Goal: Task Accomplishment & Management: Use online tool/utility

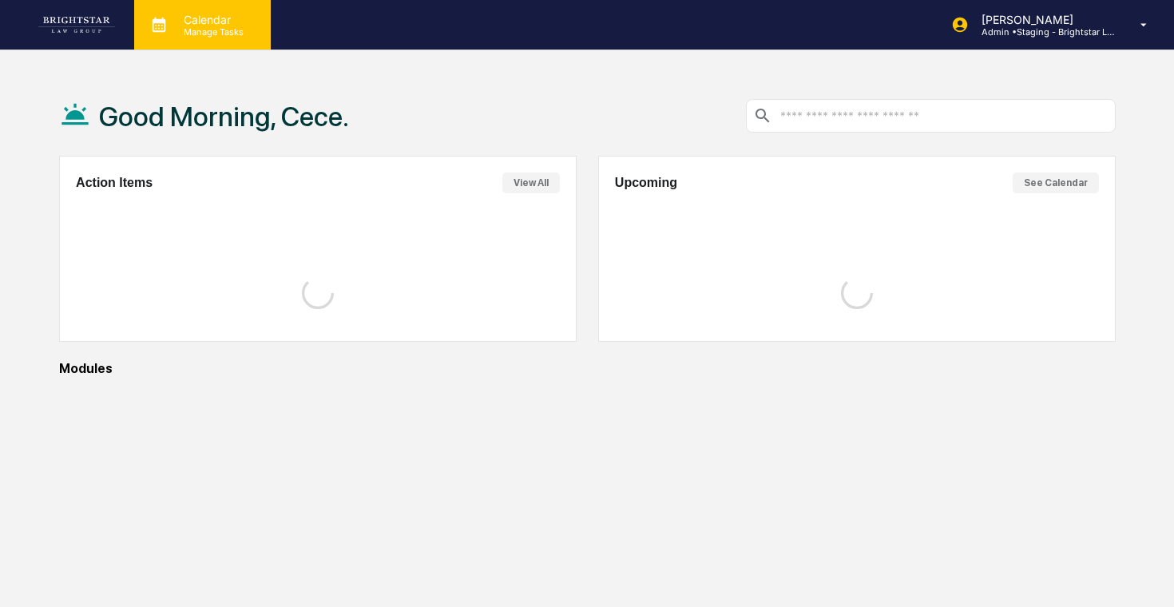
click at [202, 22] on p "Calendar" at bounding box center [211, 20] width 81 height 14
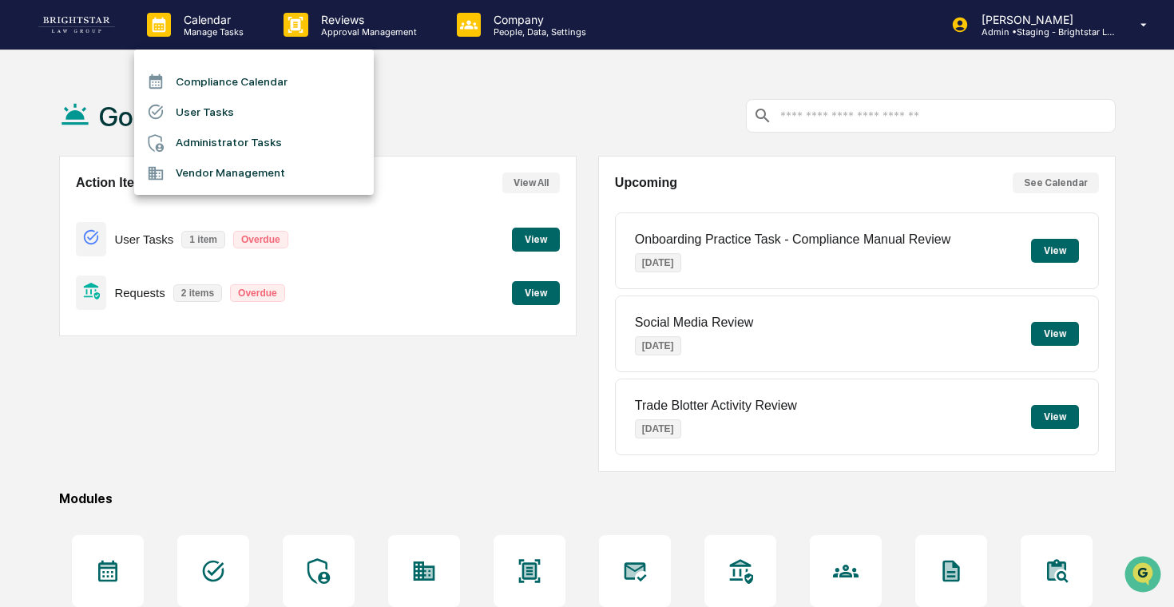
click at [236, 141] on li "Administrator Tasks" at bounding box center [254, 143] width 240 height 30
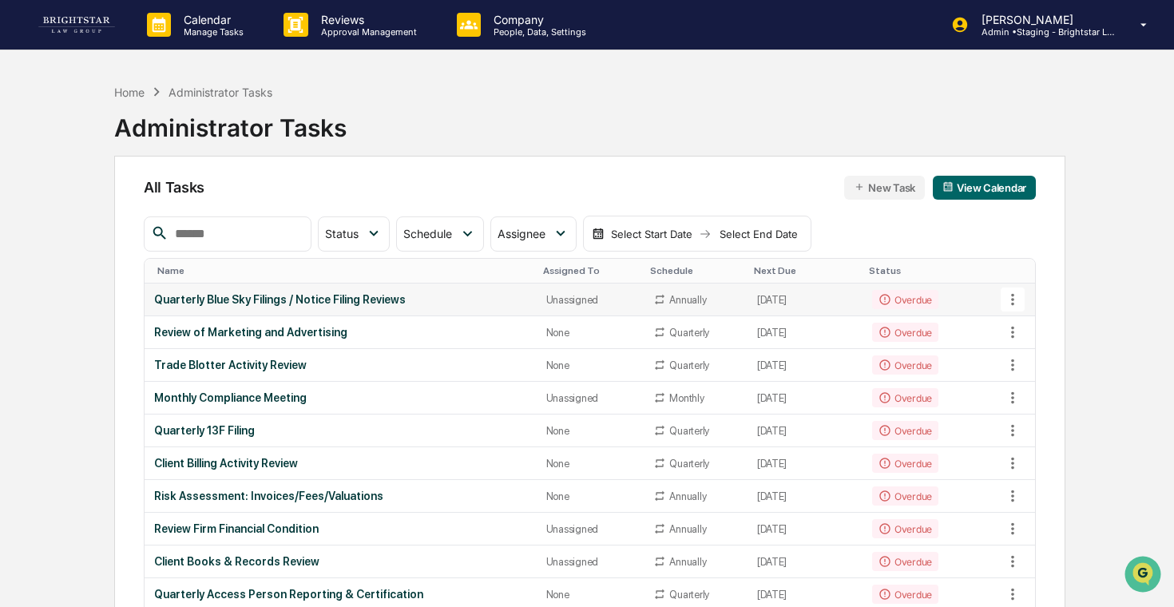
click at [483, 303] on div "Quarterly Blue Sky Filings / Notice Filing Reviews" at bounding box center [340, 299] width 373 height 13
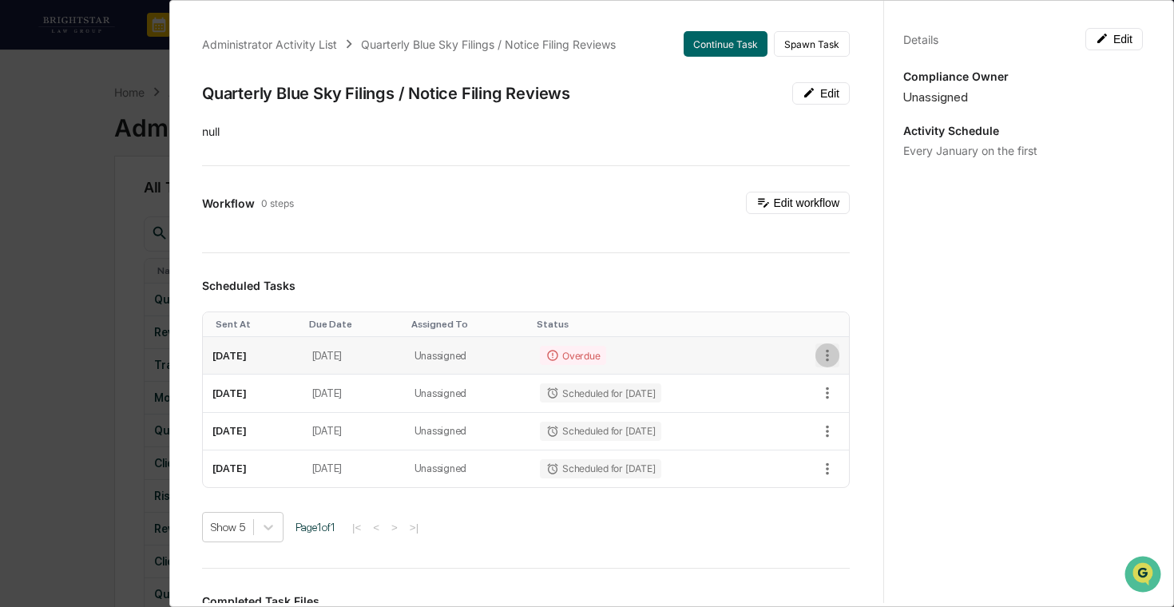
click at [827, 358] on icon "button" at bounding box center [828, 356] width 18 height 18
click at [840, 378] on icon at bounding box center [835, 383] width 13 height 13
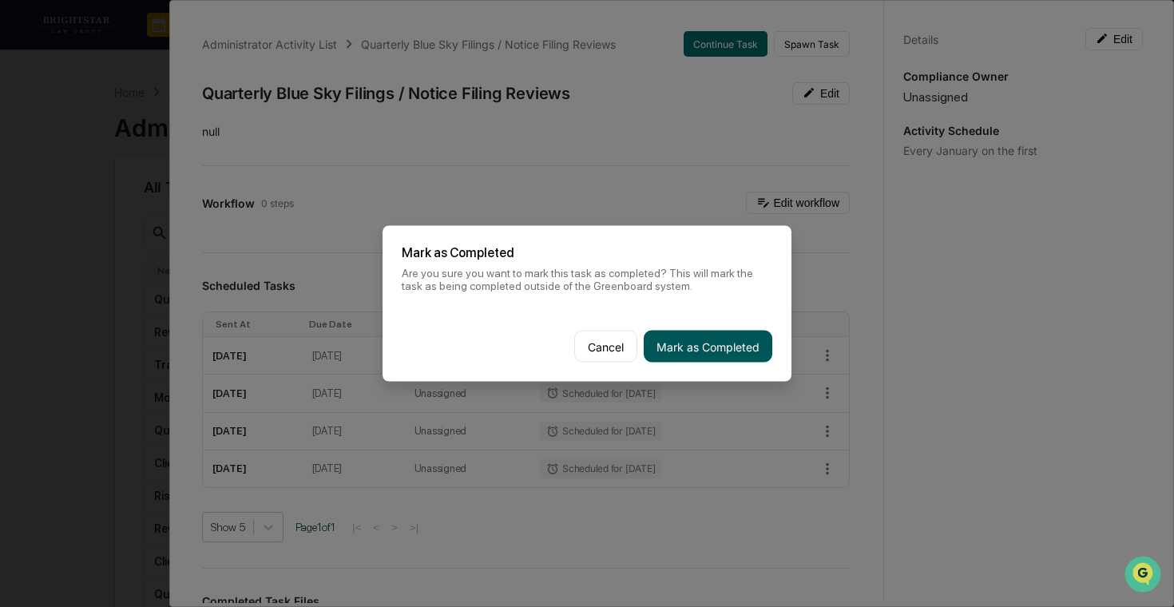
click at [719, 337] on button "Mark as Completed" at bounding box center [708, 347] width 129 height 32
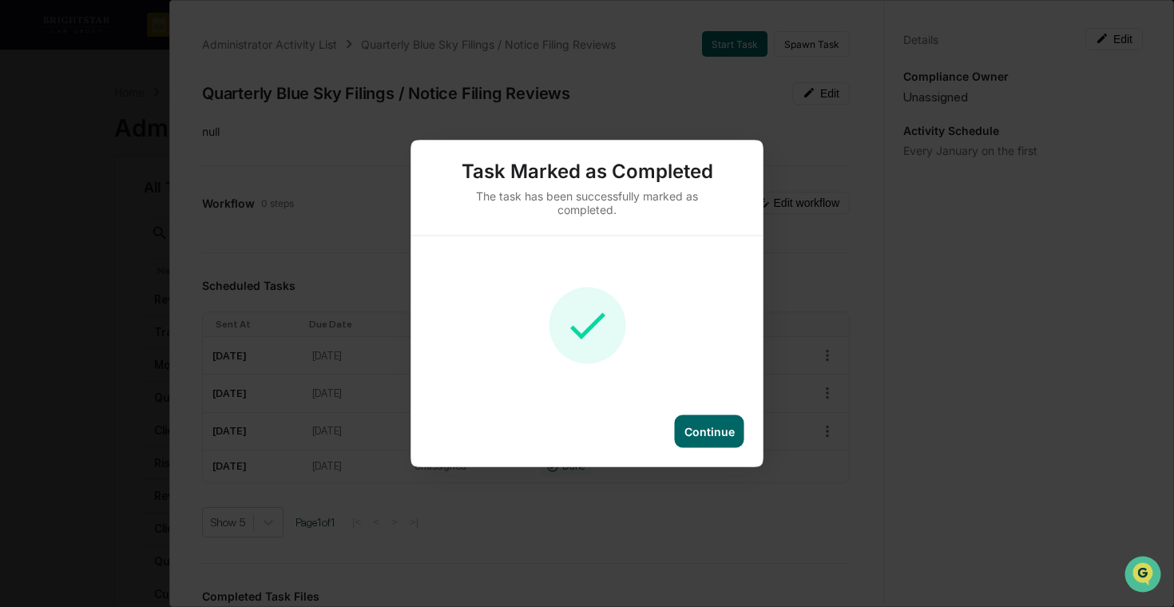
click at [685, 417] on div "Continue" at bounding box center [710, 431] width 70 height 33
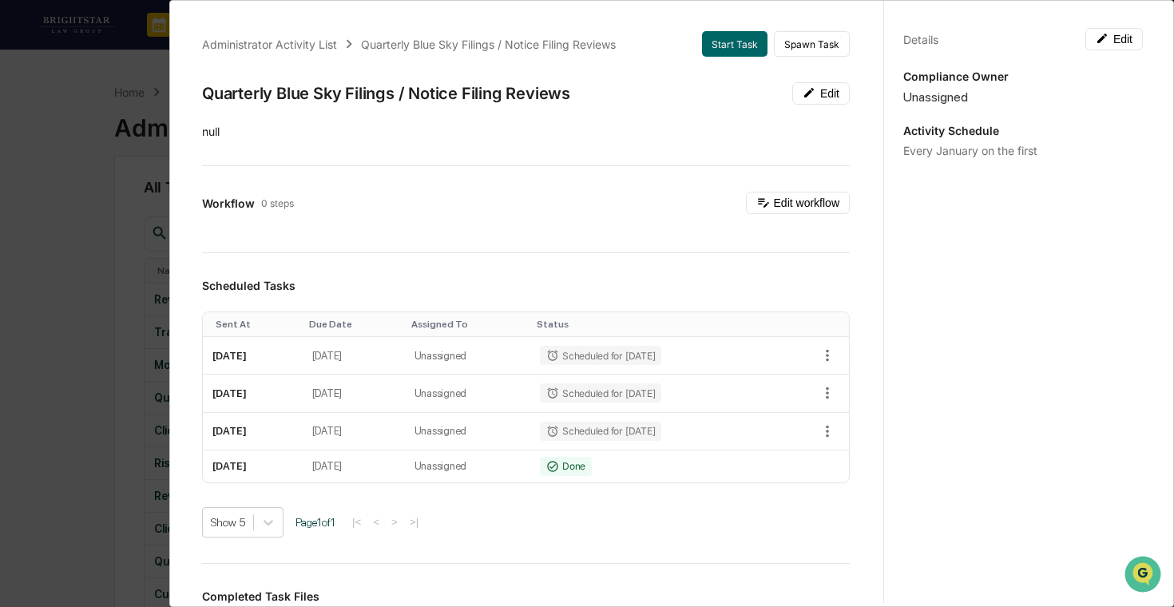
click at [570, 264] on div "Administrator Activity List Quarterly Blue Sky Filings / Notice Filing Reviews …" at bounding box center [526, 527] width 686 height 1031
click at [114, 279] on div "Administrator Activity List Quarterly Blue Sky Filings / Notice Filing Reviews …" at bounding box center [587, 303] width 1174 height 607
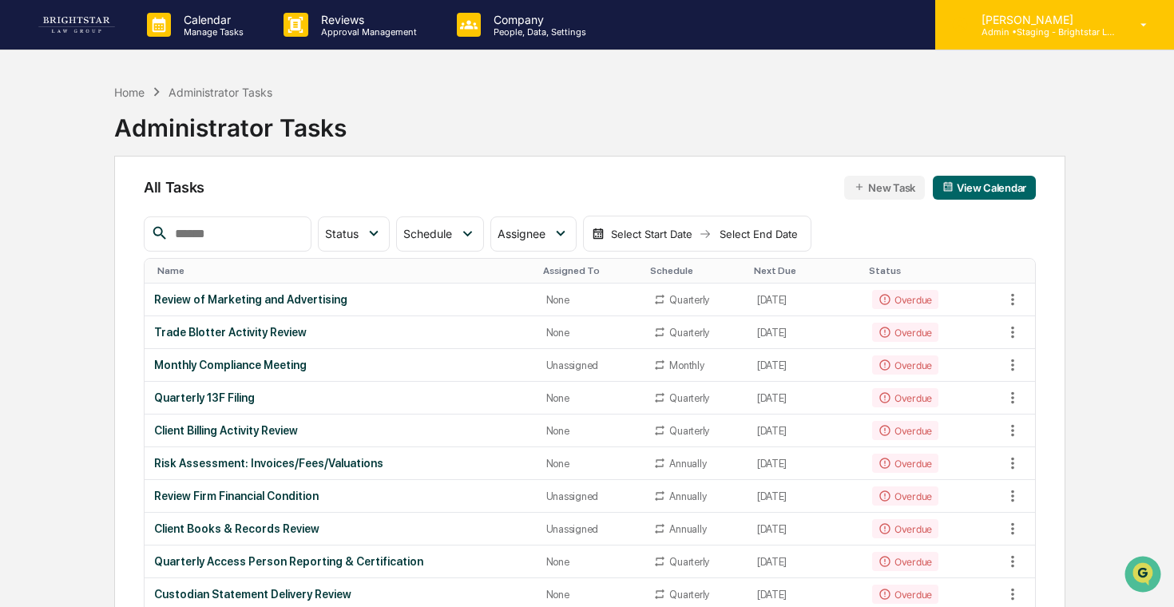
click at [1138, 31] on icon at bounding box center [1144, 25] width 28 height 15
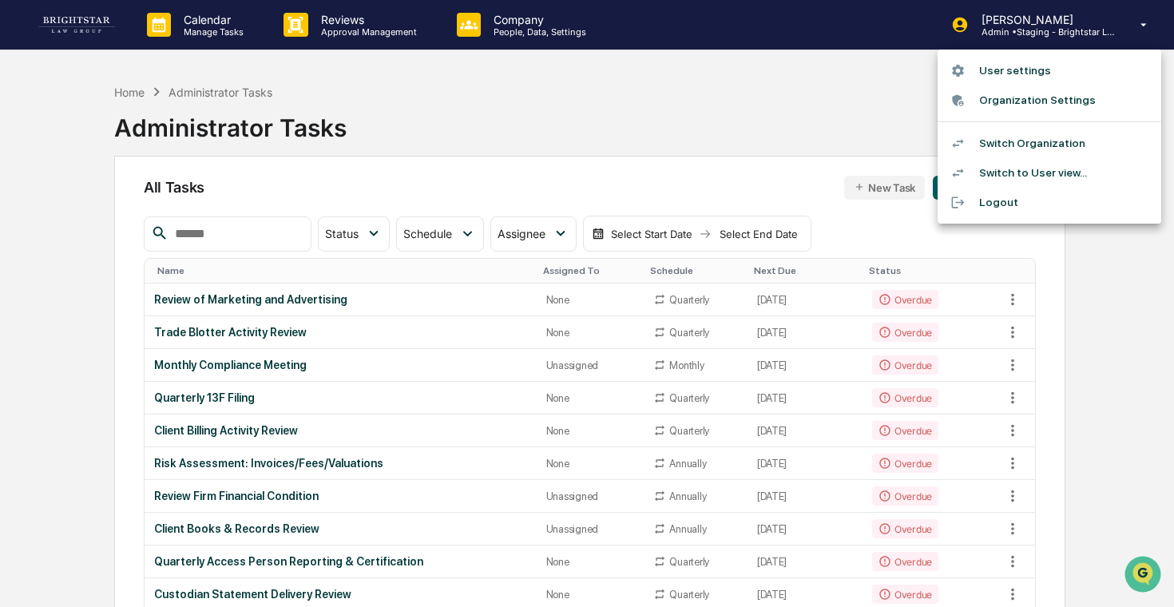
click at [1051, 132] on li "Switch Organization" at bounding box center [1050, 144] width 224 height 30
